Goal: Task Accomplishment & Management: Manage account settings

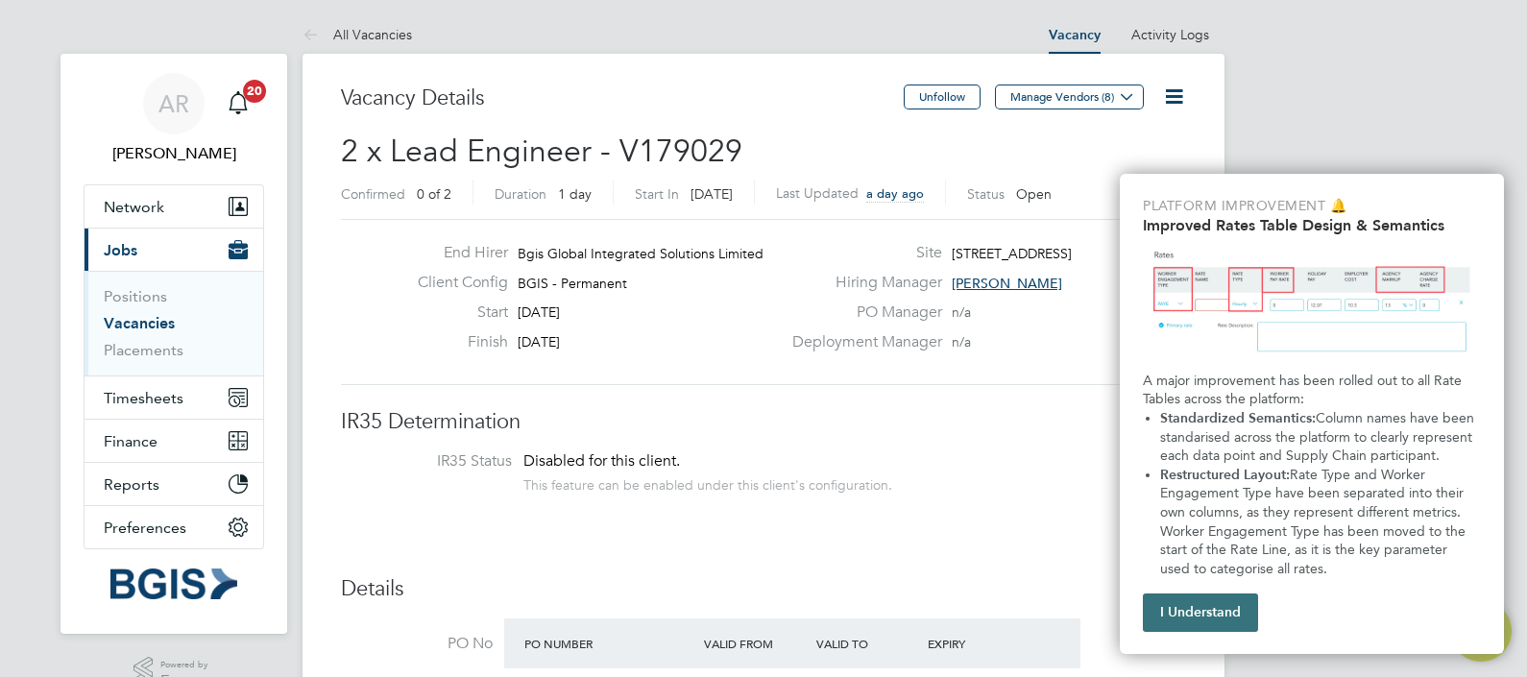
click at [1221, 617] on button "I Understand" at bounding box center [1200, 612] width 115 height 38
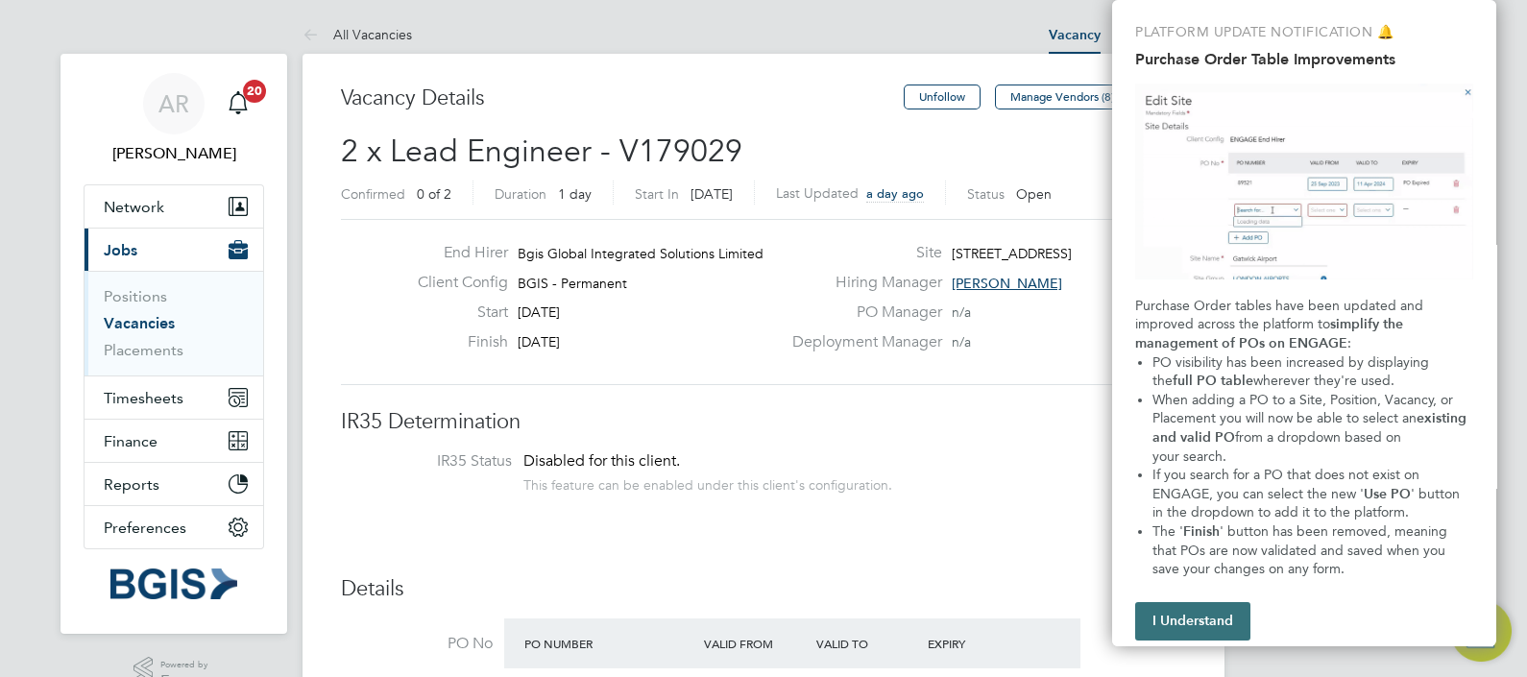
click at [1194, 616] on button "I Understand" at bounding box center [1192, 621] width 115 height 38
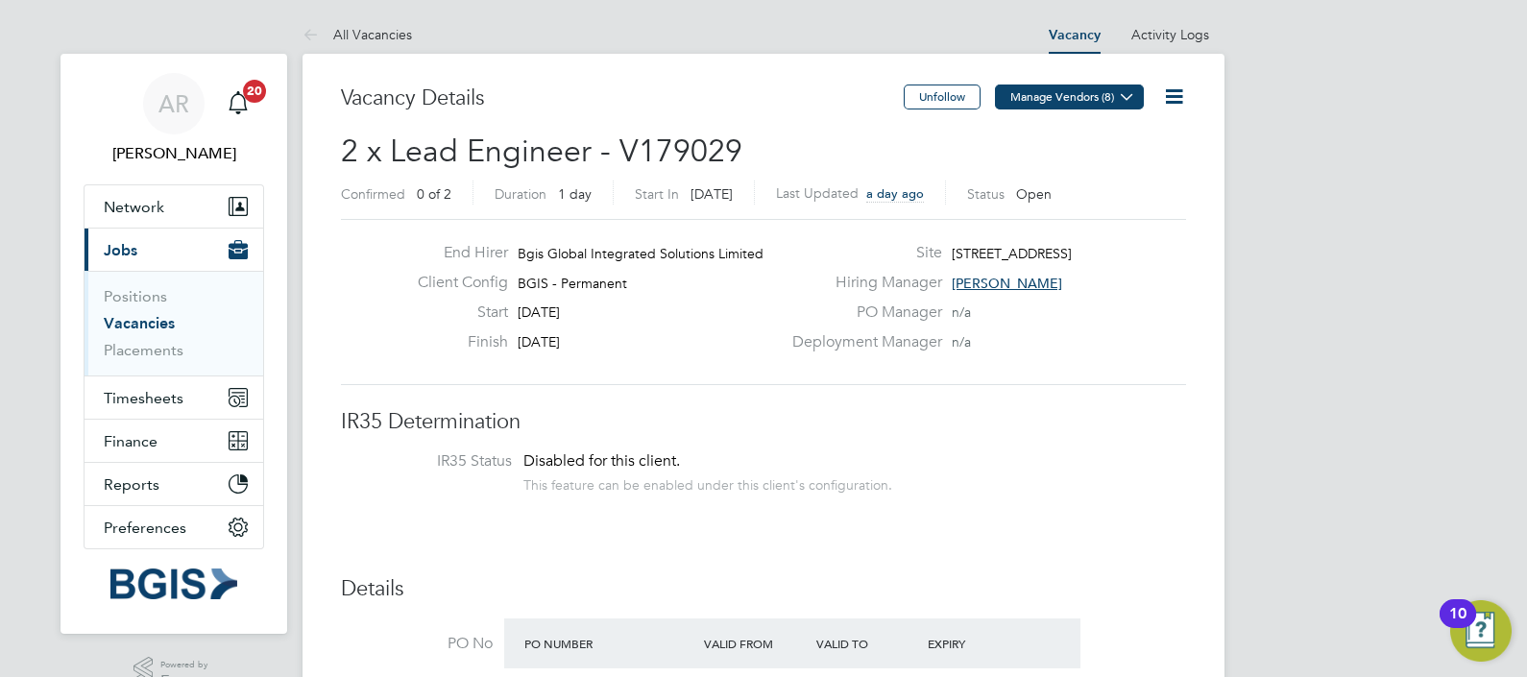
click at [1121, 96] on icon at bounding box center [1127, 96] width 14 height 14
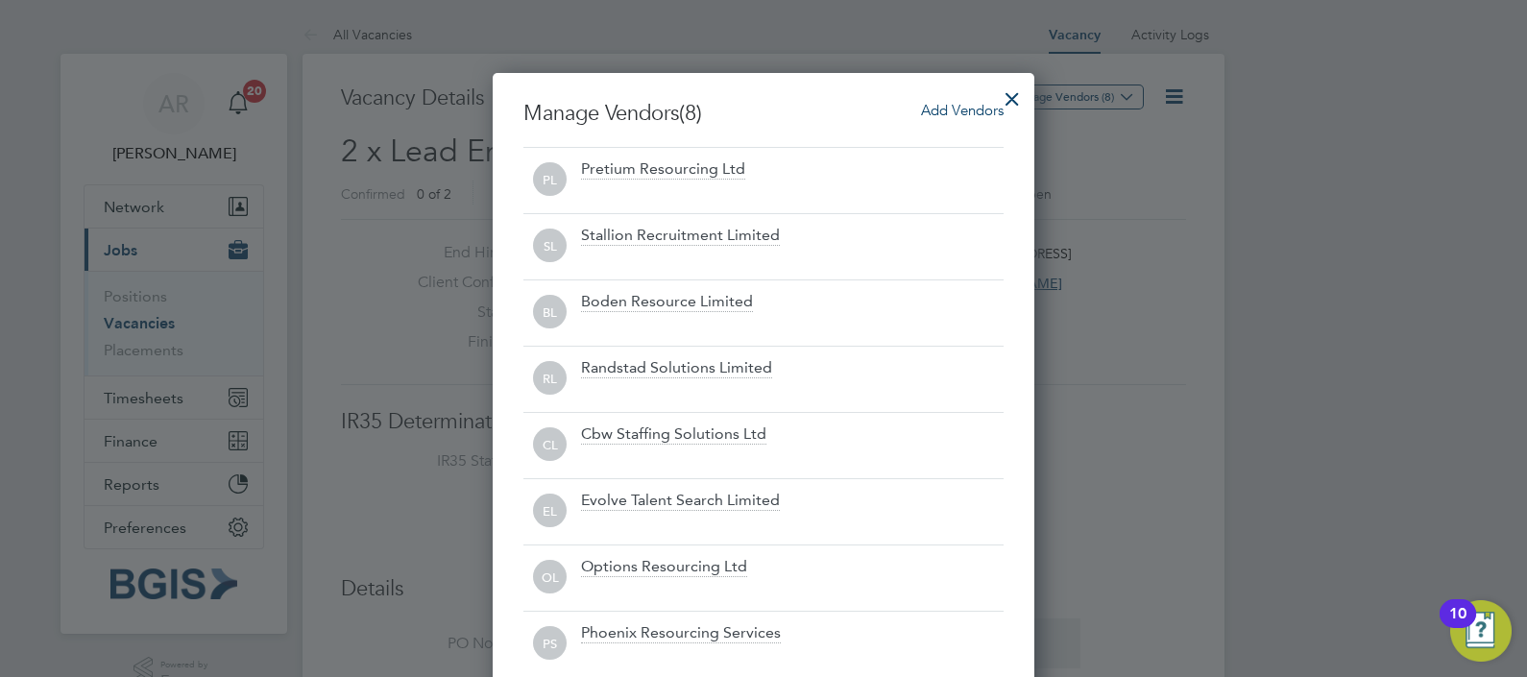
click at [1021, 95] on div at bounding box center [1012, 94] width 35 height 35
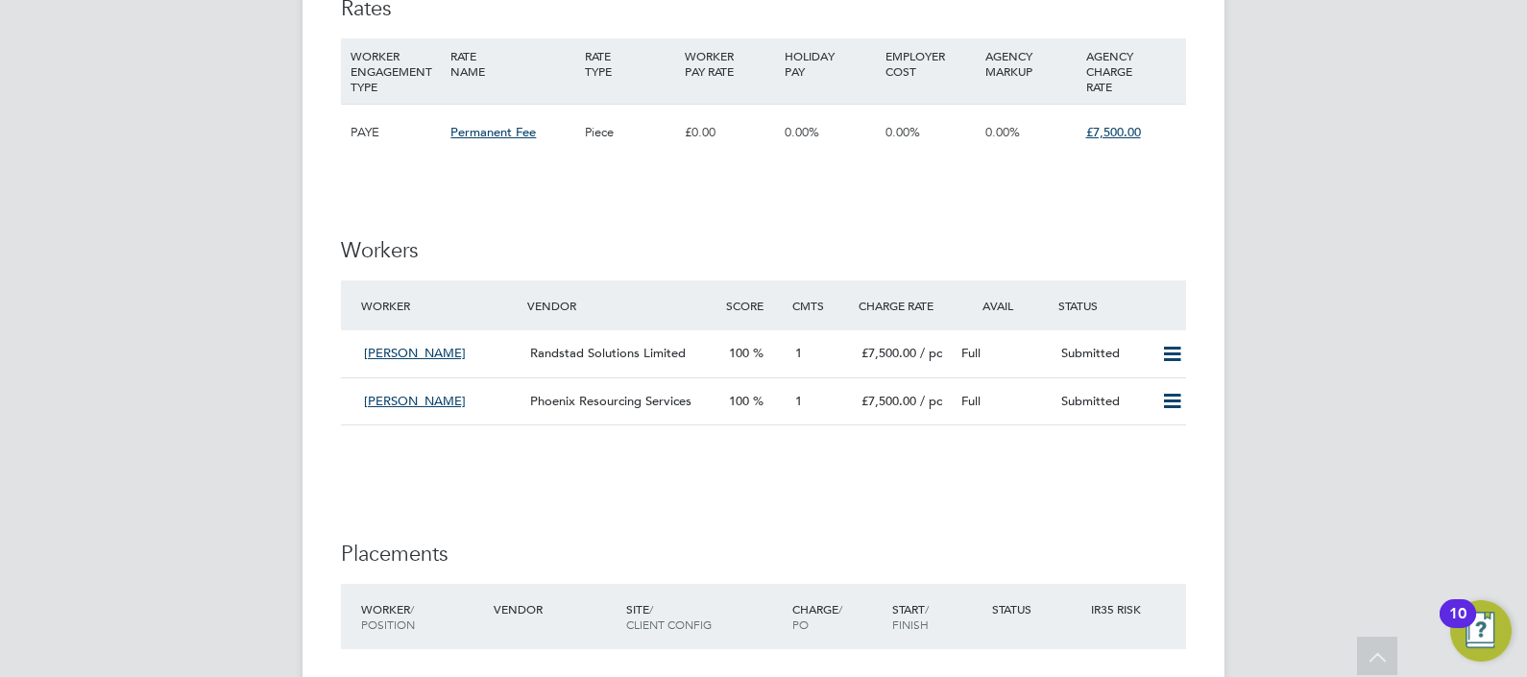
scroll to position [2040, 0]
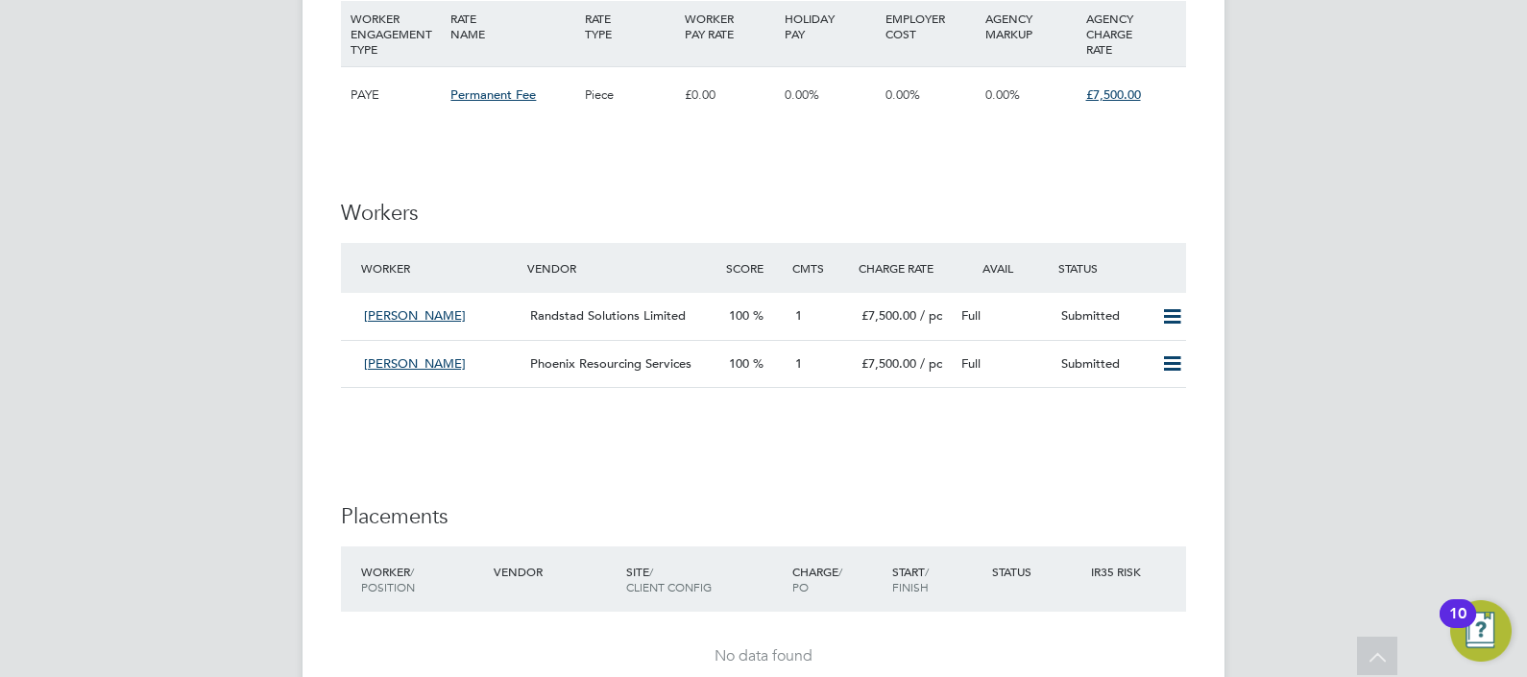
drag, startPoint x: 452, startPoint y: 294, endPoint x: 136, endPoint y: 271, distance: 316.7
drag, startPoint x: 409, startPoint y: 294, endPoint x: 252, endPoint y: 315, distance: 158.9
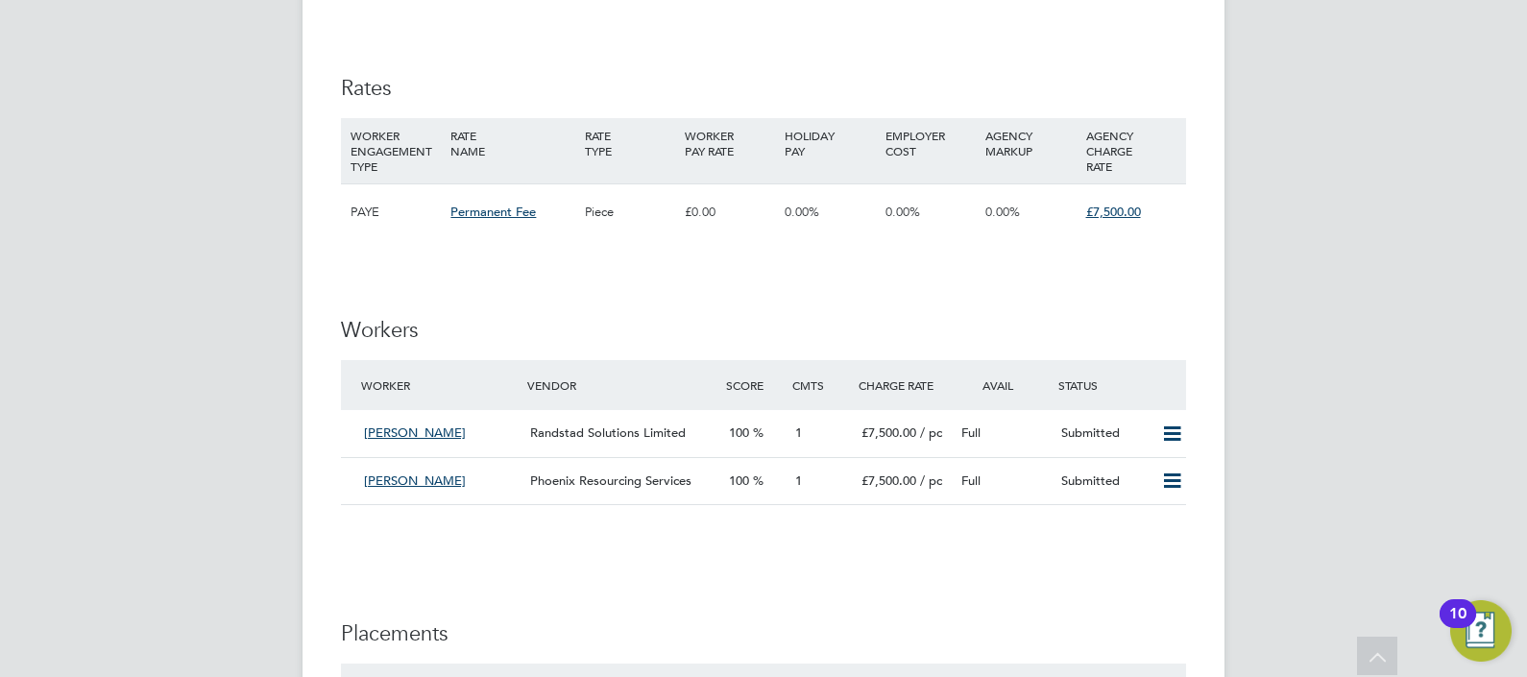
scroll to position [2160, 0]
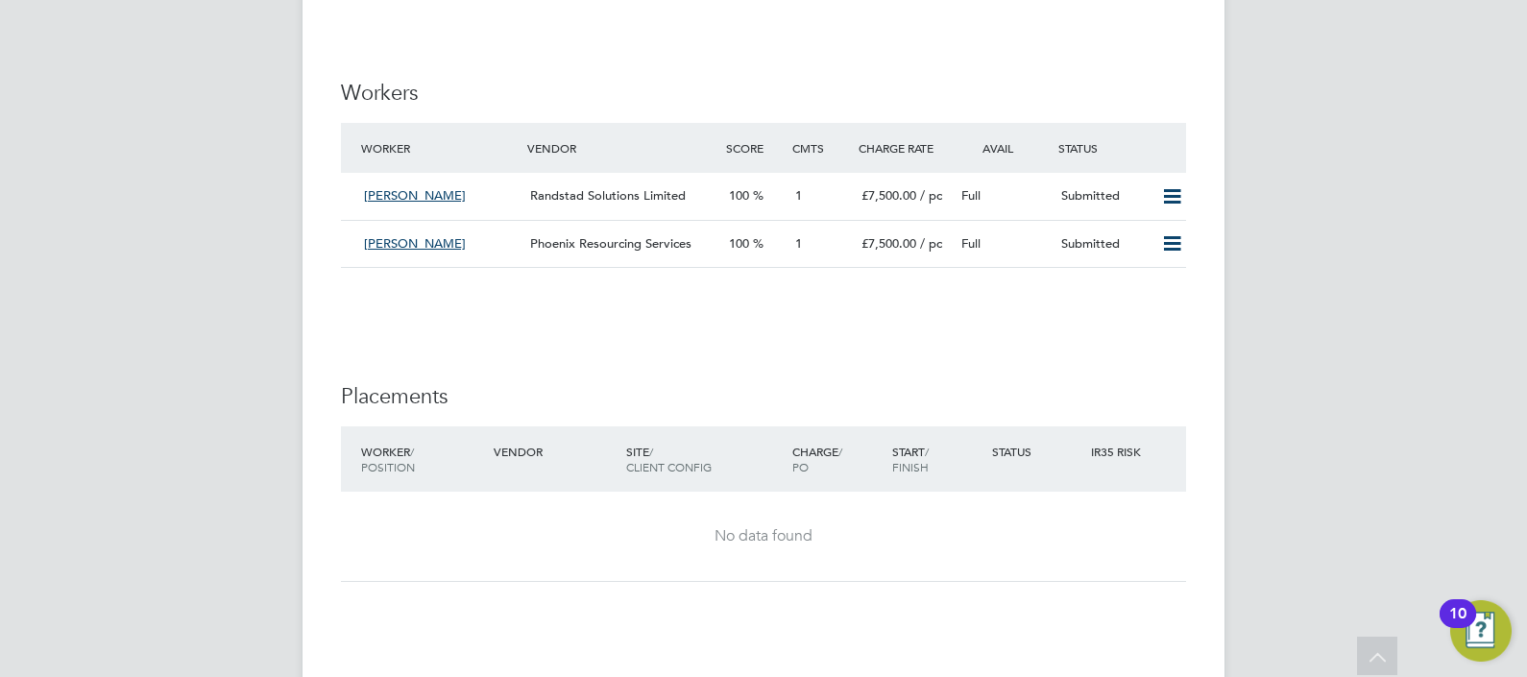
drag, startPoint x: 422, startPoint y: 177, endPoint x: 312, endPoint y: 259, distance: 137.1
click at [399, 187] on span "[PERSON_NAME]" at bounding box center [415, 195] width 102 height 16
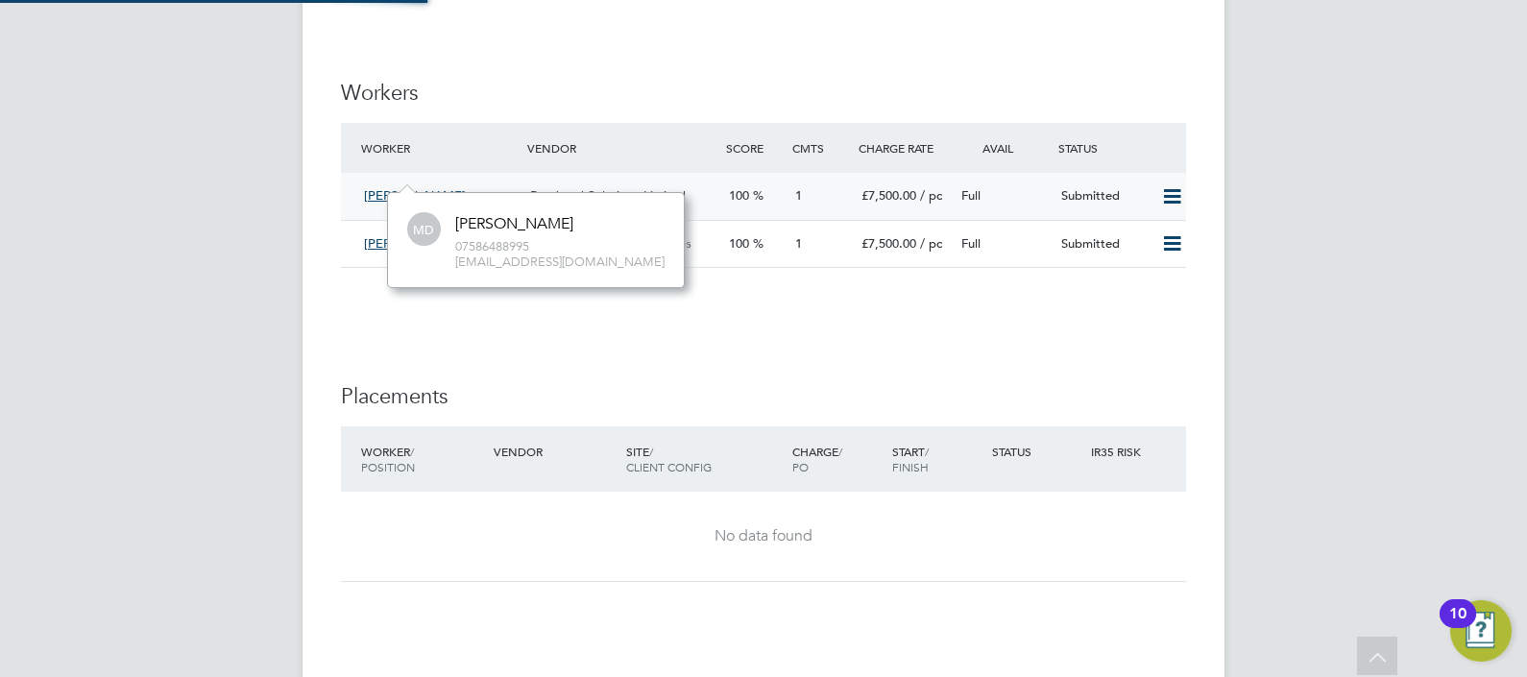
scroll to position [95, 288]
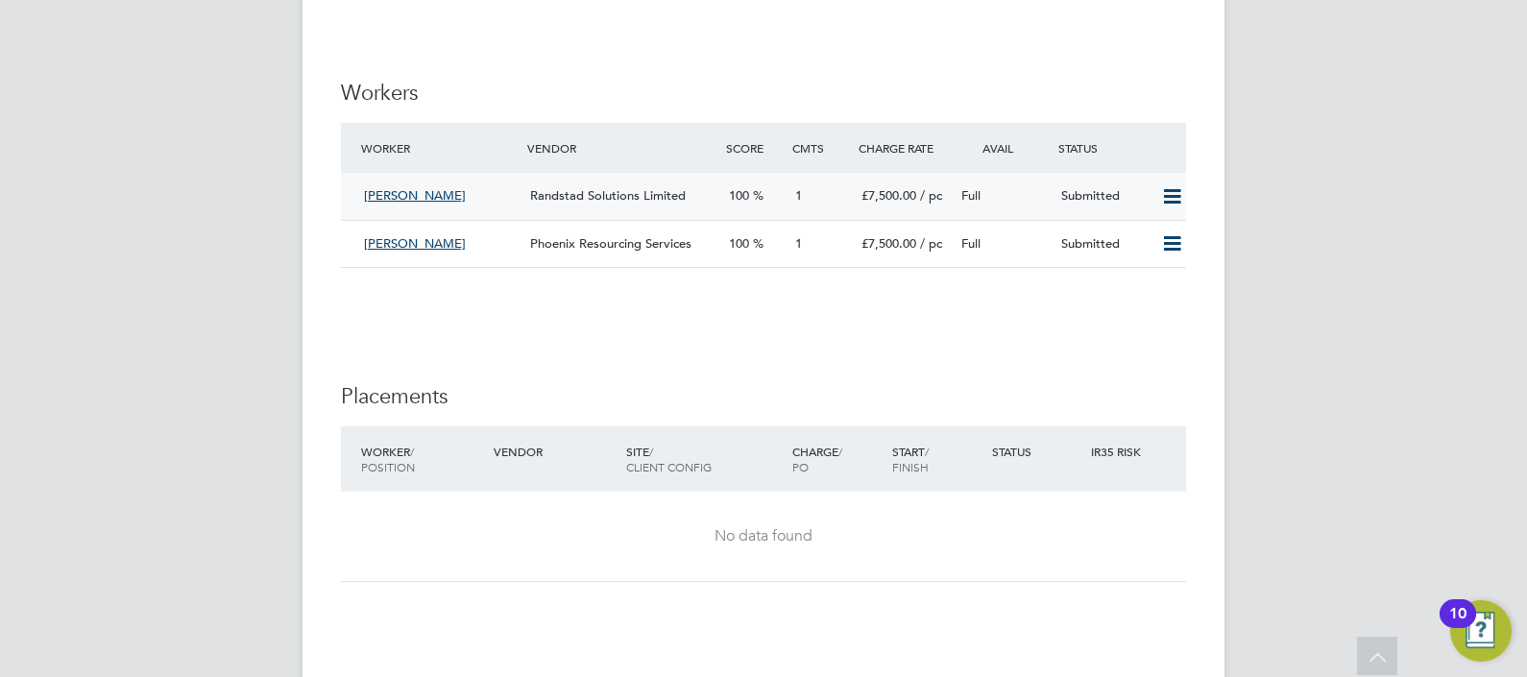
click at [1170, 189] on icon at bounding box center [1172, 196] width 24 height 15
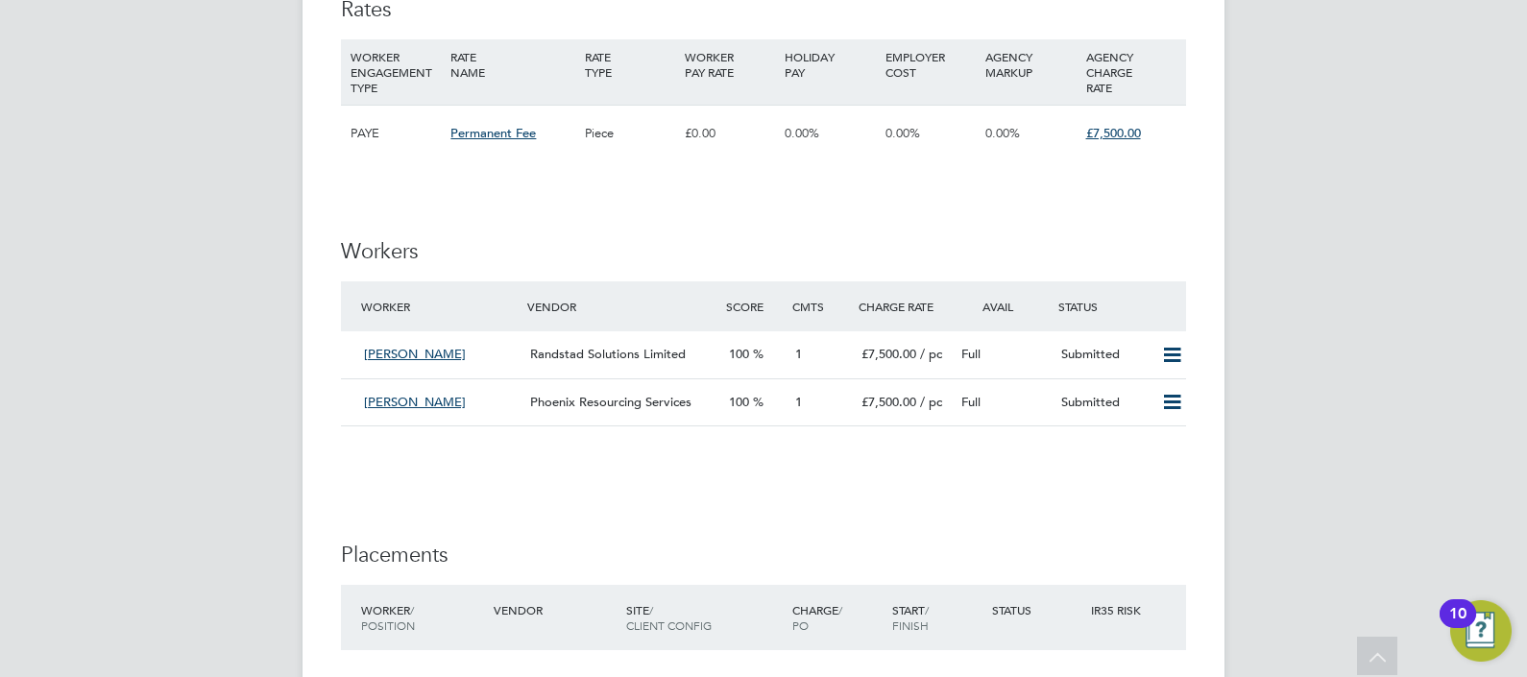
scroll to position [1979, 0]
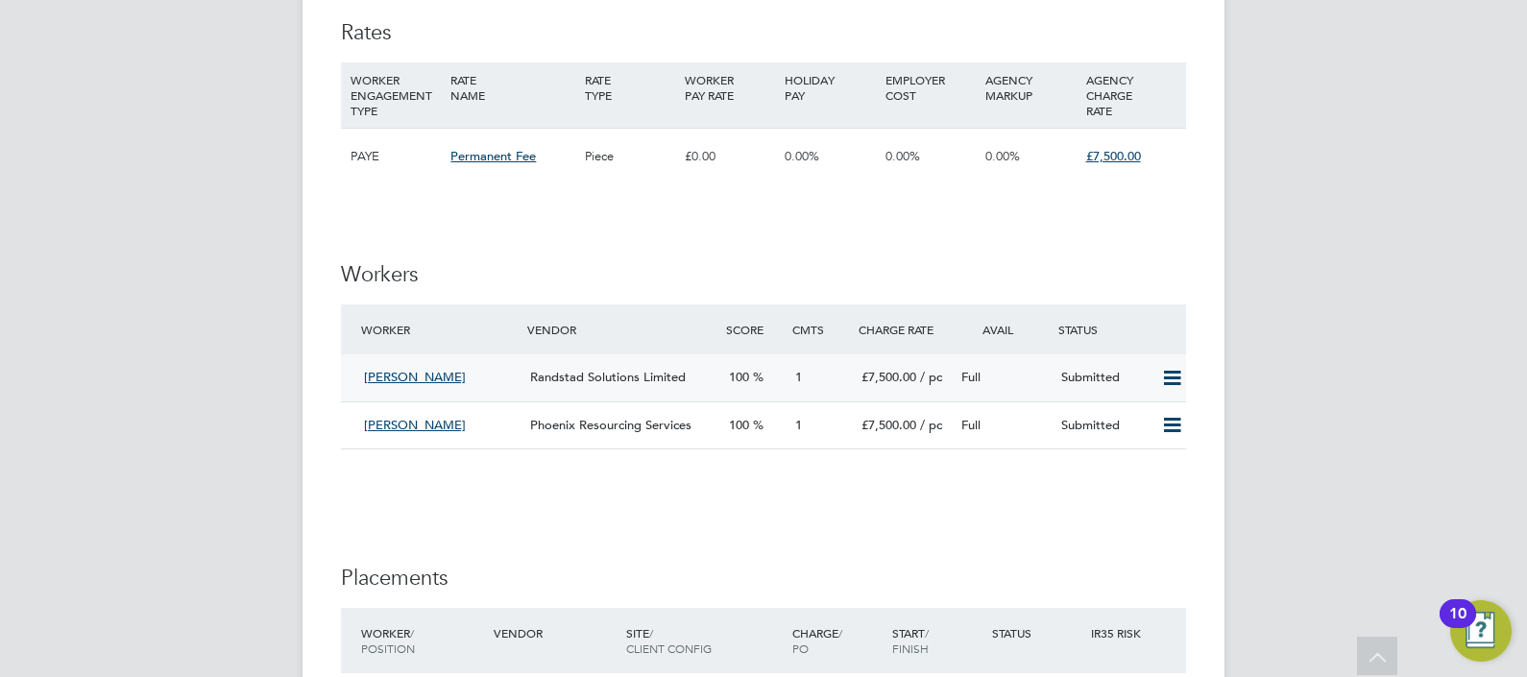
click at [1093, 362] on div "Submitted" at bounding box center [1103, 378] width 100 height 32
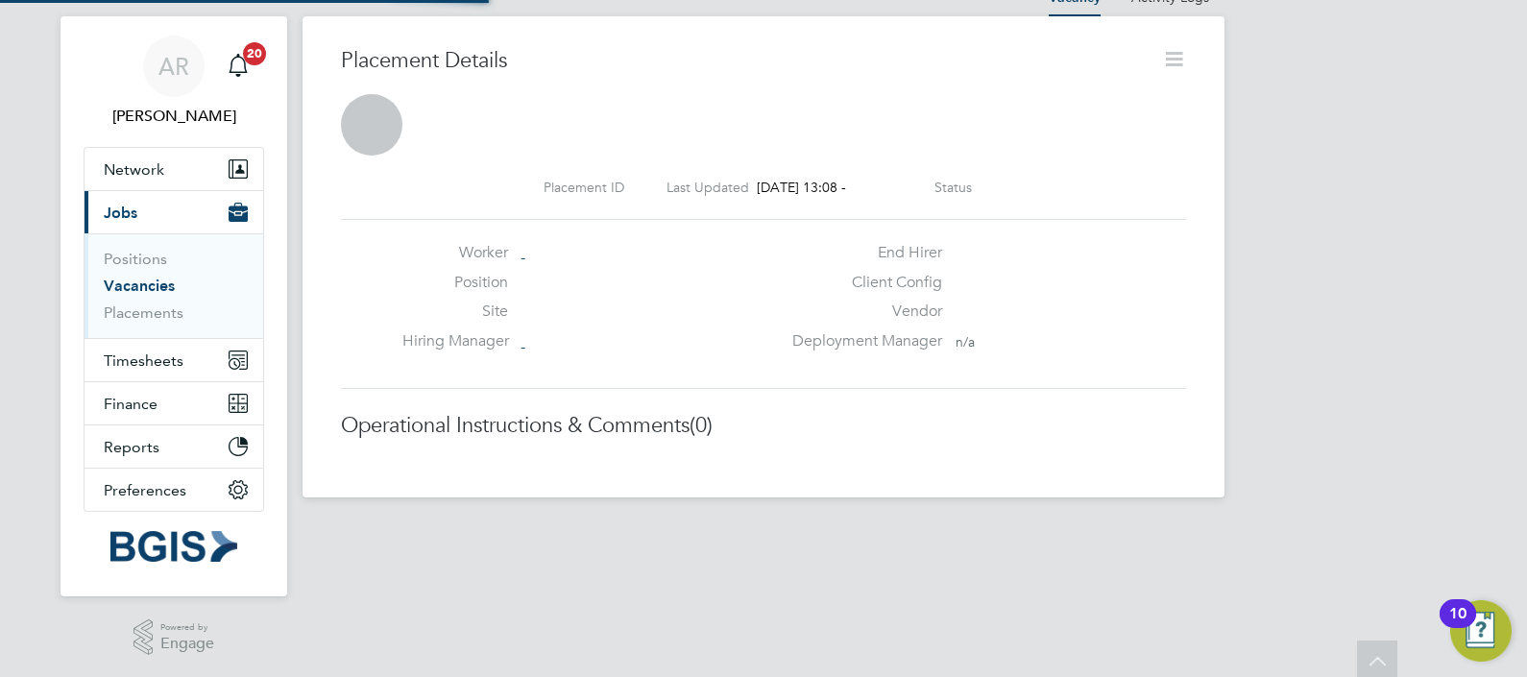
scroll to position [10, 10]
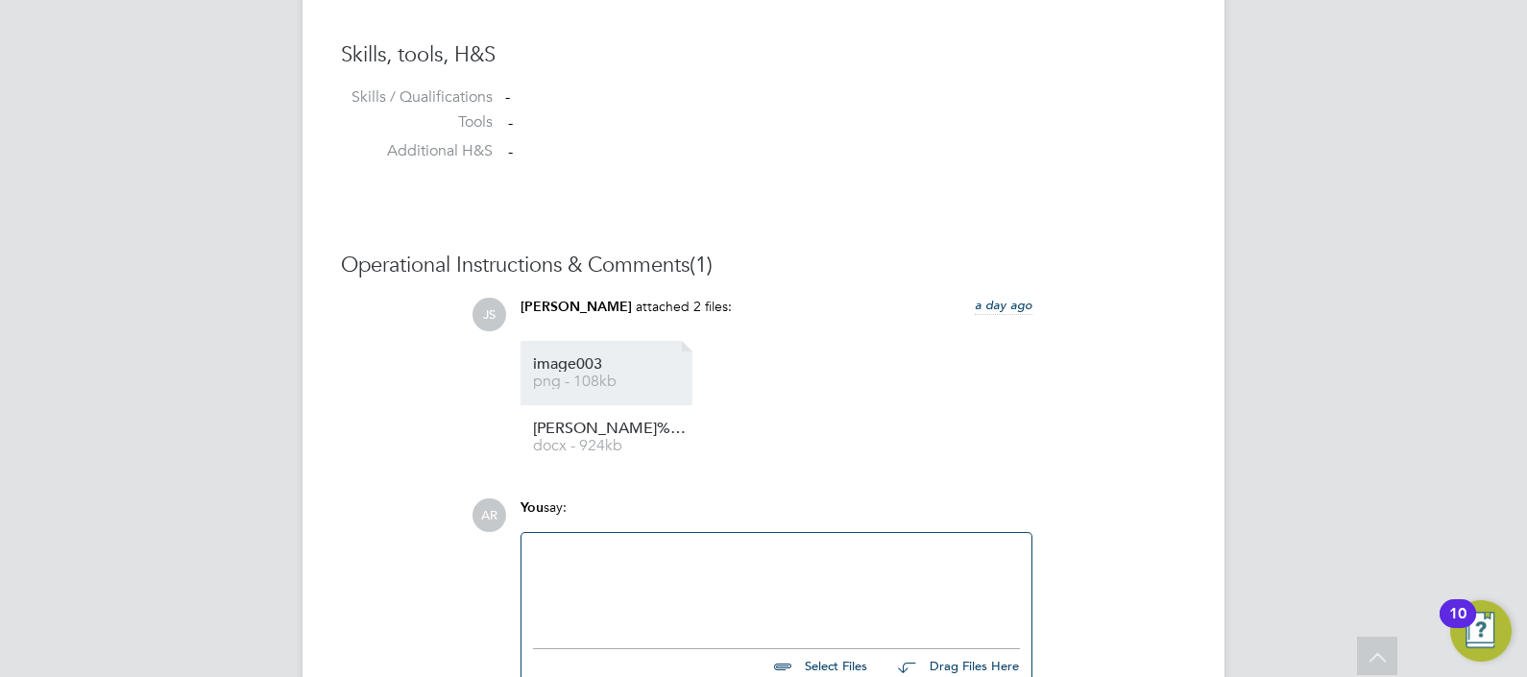
click at [577, 360] on span "image003" at bounding box center [610, 364] width 154 height 14
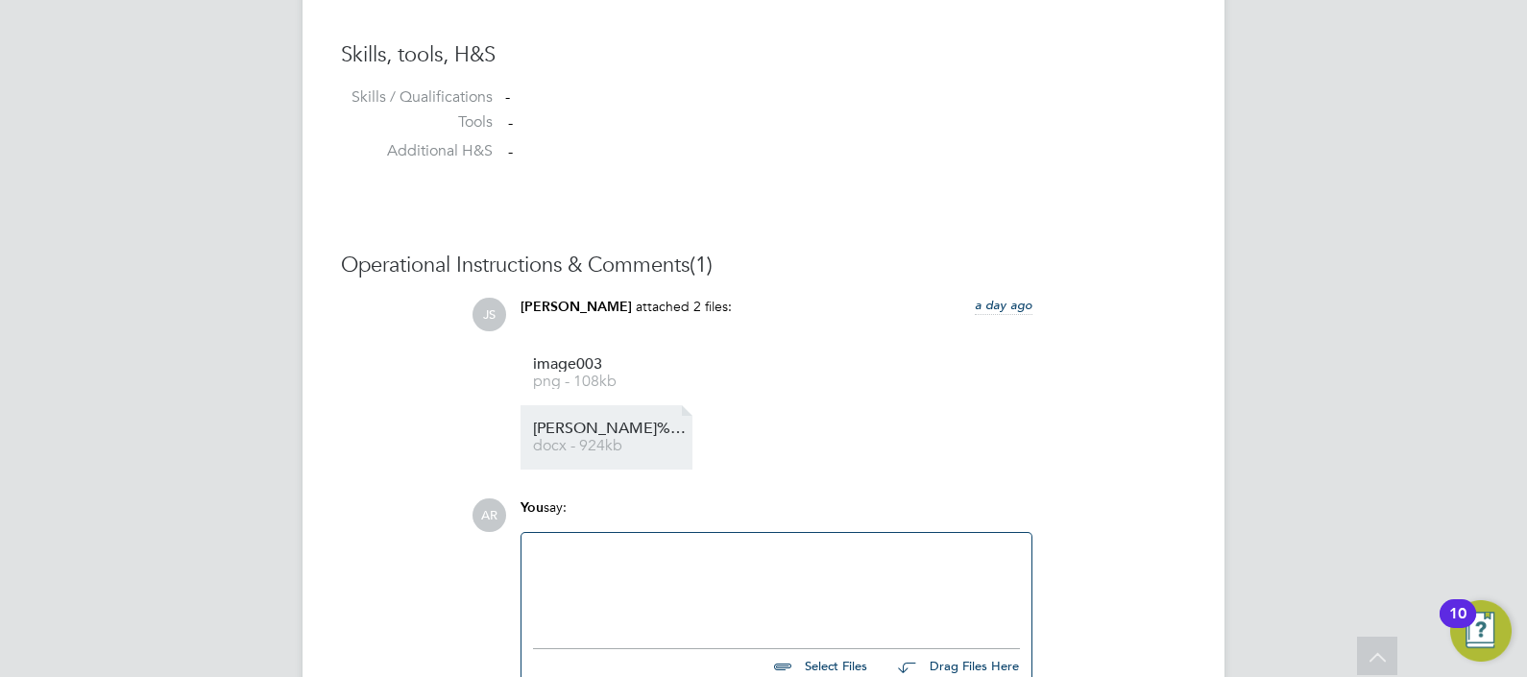
click at [623, 427] on span "[PERSON_NAME]%20Dodkins%20-%20Lead%20Engineer%20(1)" at bounding box center [610, 429] width 154 height 14
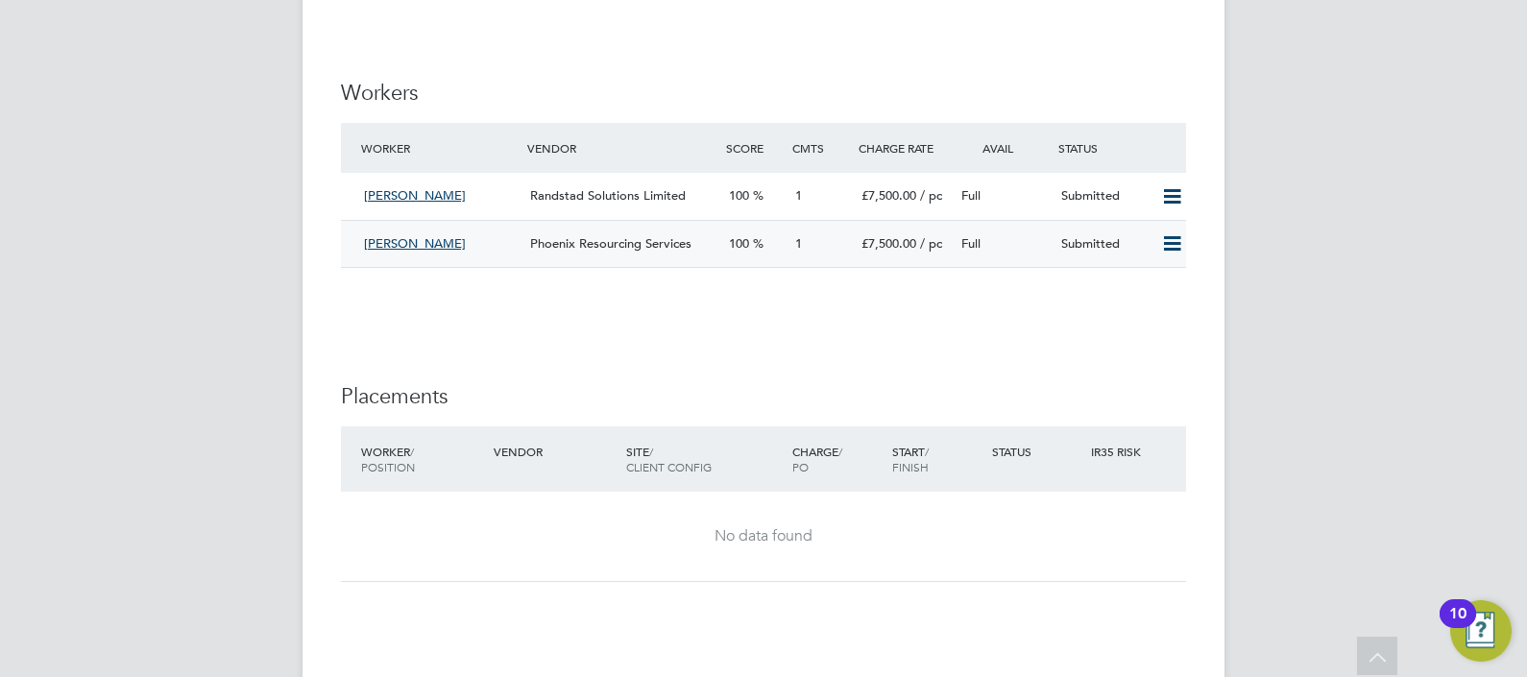
click at [619, 235] on span "Phoenix Resourcing Services" at bounding box center [610, 243] width 161 height 16
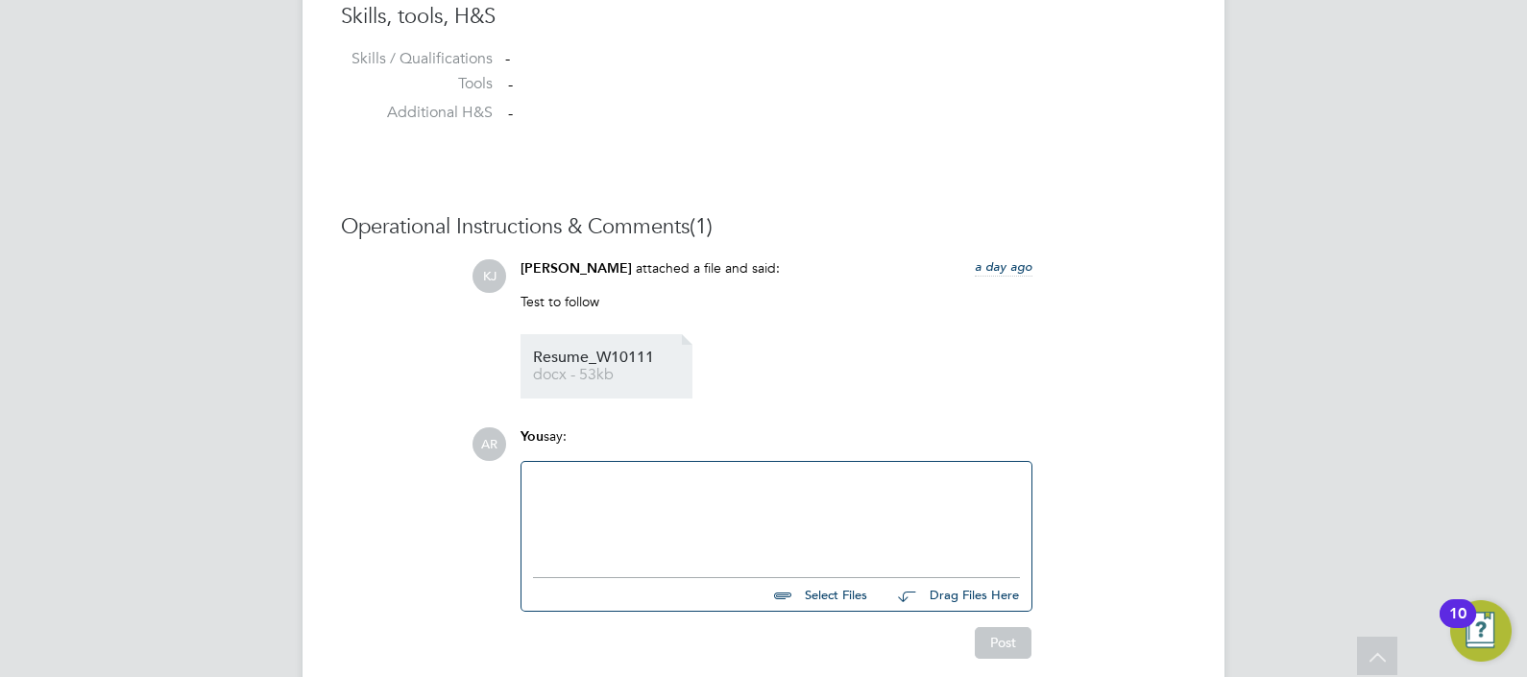
click at [582, 372] on span "docx - 53kb" at bounding box center [610, 375] width 154 height 14
